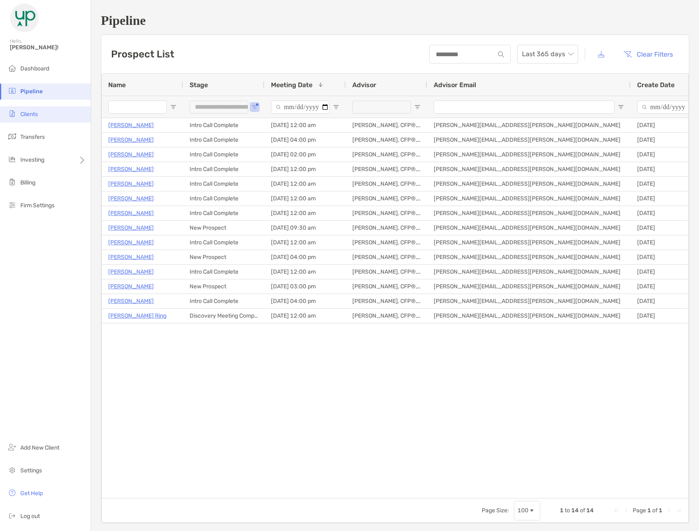
click at [40, 114] on li "Clients" at bounding box center [45, 114] width 91 height 16
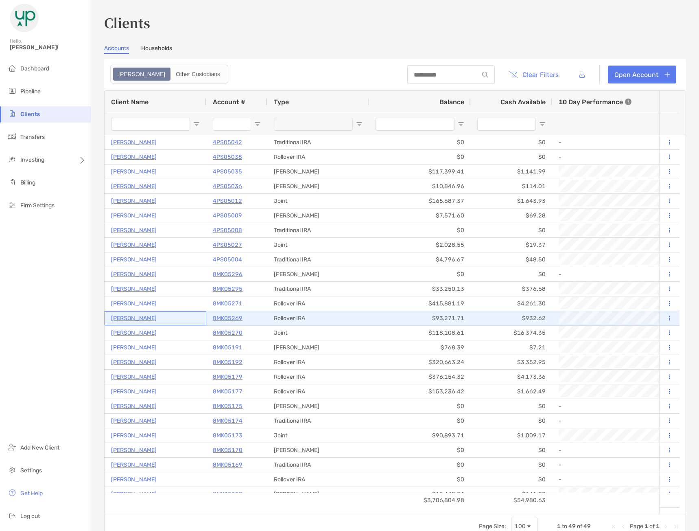
click at [118, 319] on p "[PERSON_NAME]" at bounding box center [134, 318] width 46 height 10
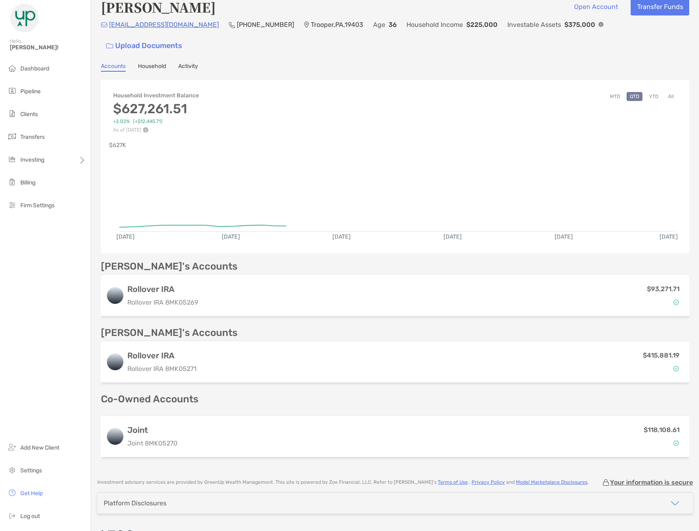
scroll to position [16, 0]
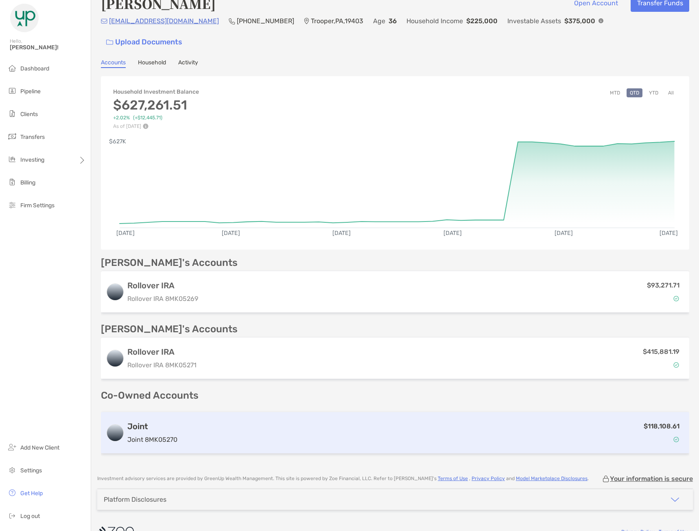
click at [232, 421] on div "$118,108.61" at bounding box center [433, 433] width 504 height 24
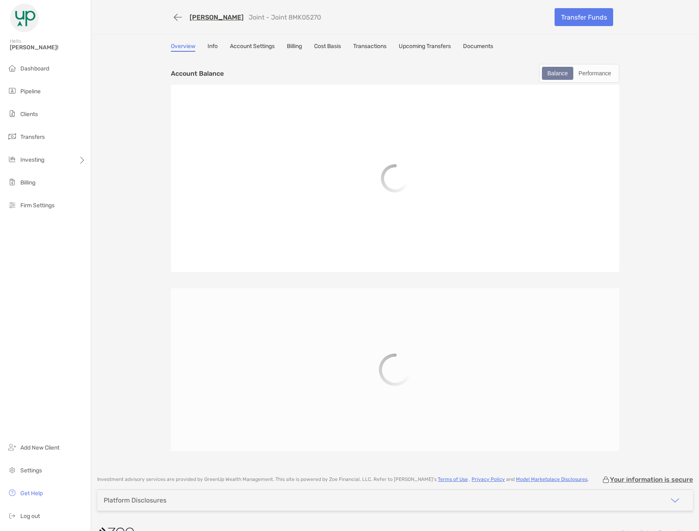
click at [477, 48] on link "Documents" at bounding box center [478, 47] width 30 height 9
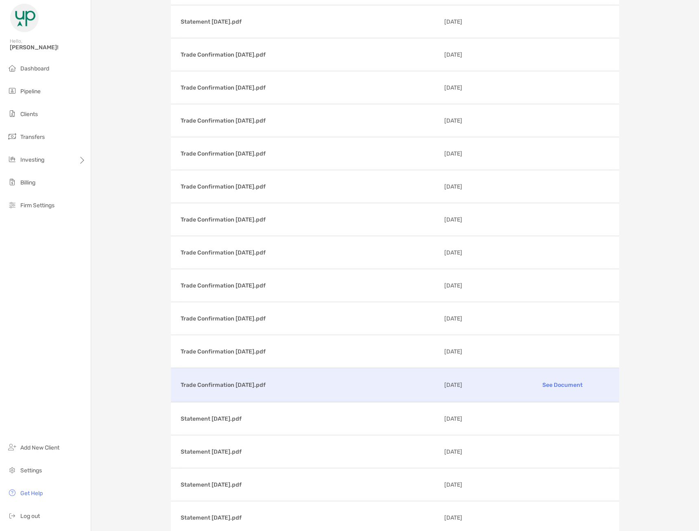
scroll to position [122, 0]
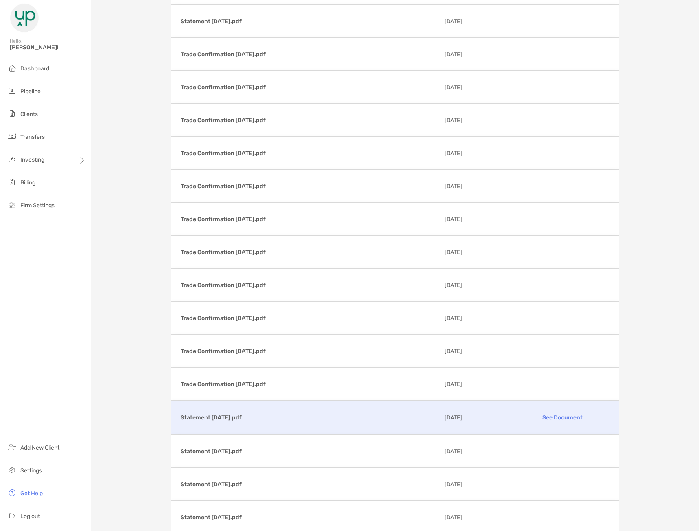
click at [558, 414] on p "See Document" at bounding box center [562, 417] width 94 height 14
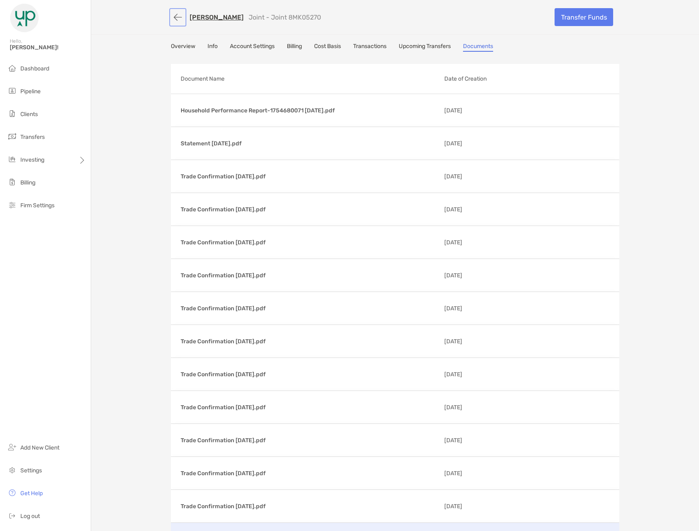
click at [177, 20] on button "button" at bounding box center [178, 17] width 14 height 15
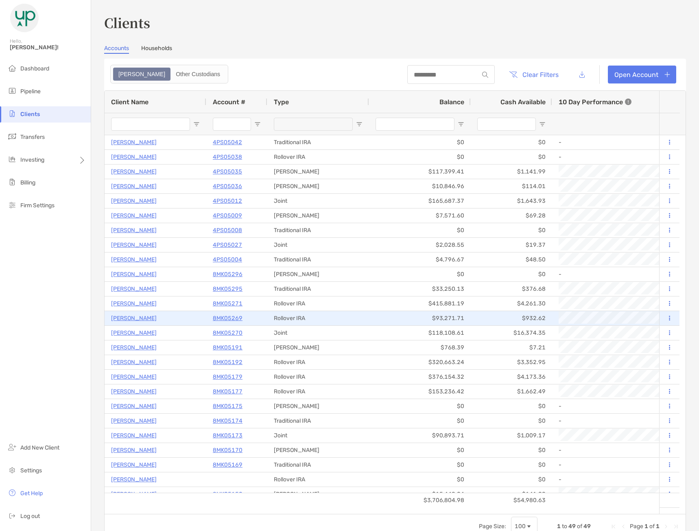
click at [128, 318] on p "[PERSON_NAME]" at bounding box center [134, 318] width 46 height 10
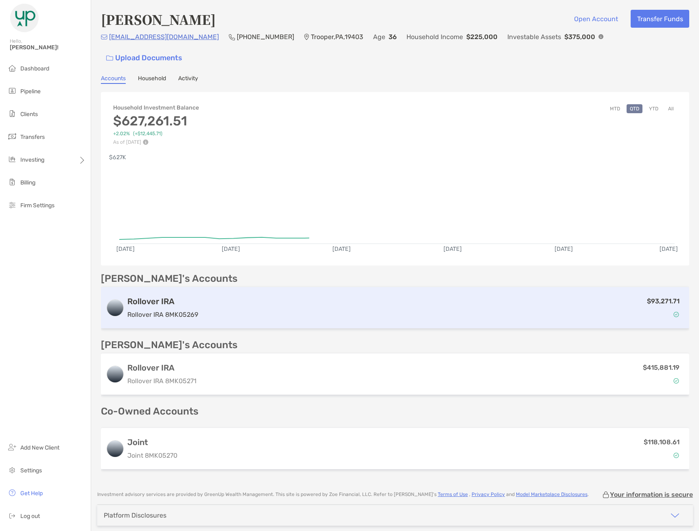
click at [175, 296] on div "Rollover IRA Rollover IRA 8MK05269" at bounding box center [162, 307] width 71 height 23
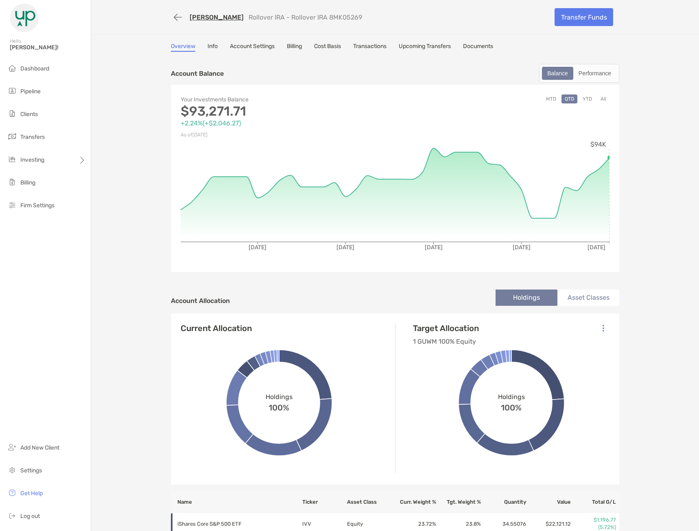
click at [478, 42] on div "[PERSON_NAME] Rollover IRA - Rollover IRA 8MK05269 Transfer Funds Overview Info…" at bounding box center [395, 467] width 608 height 934
click at [478, 45] on link "Documents" at bounding box center [478, 47] width 30 height 9
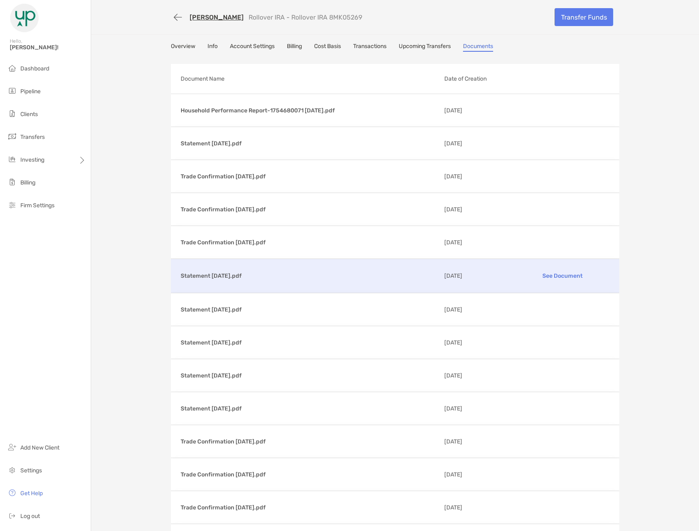
click at [559, 274] on p "See Document" at bounding box center [562, 276] width 94 height 14
